Goal: Task Accomplishment & Management: Manage account settings

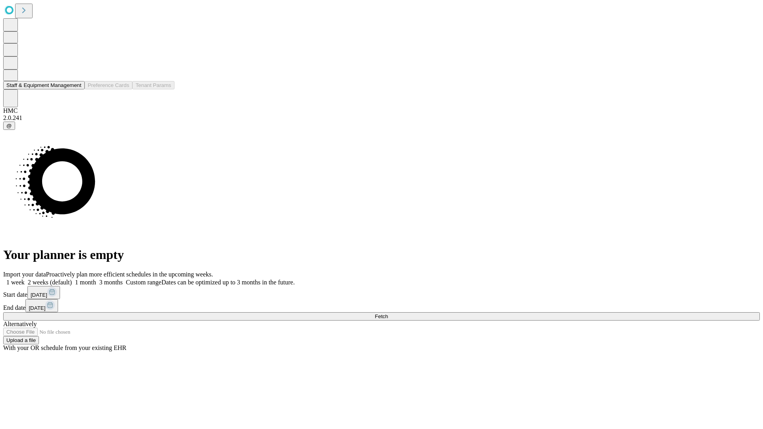
click at [74, 89] on button "Staff & Equipment Management" at bounding box center [43, 85] width 81 height 8
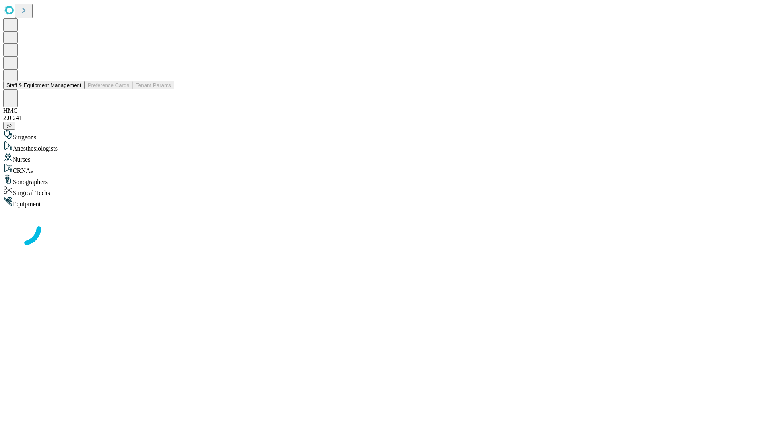
click at [76, 89] on button "Staff & Equipment Management" at bounding box center [43, 85] width 81 height 8
